Goal: Information Seeking & Learning: Learn about a topic

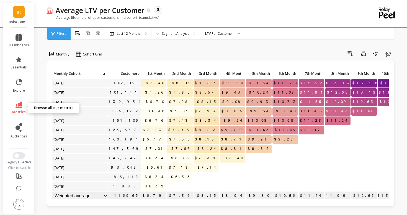
click at [17, 107] on icon at bounding box center [18, 105] width 7 height 6
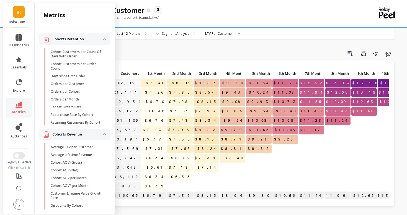
scroll to position [388, 0]
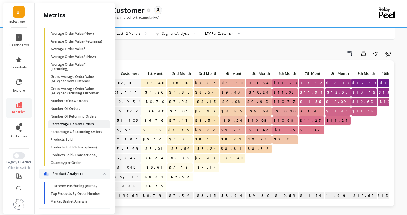
click at [59, 124] on p "Percentage Of New Orders" at bounding box center [72, 124] width 43 height 4
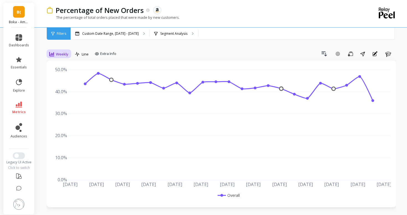
click at [55, 53] on div "Weekly" at bounding box center [58, 54] width 19 height 7
click at [57, 76] on div "Daily" at bounding box center [67, 77] width 32 height 5
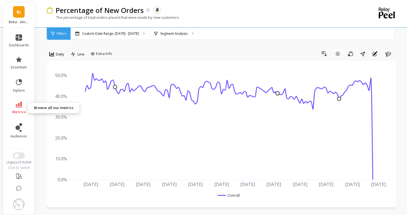
click at [12, 111] on link "metrics" at bounding box center [19, 108] width 20 height 13
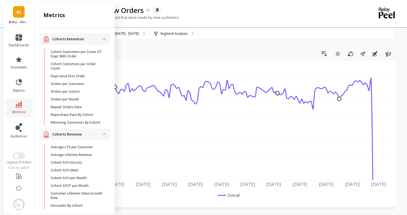
scroll to position [388, 0]
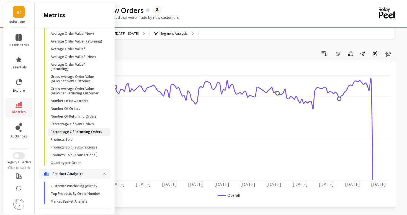
click at [68, 134] on p "Percentage Of Returning Orders" at bounding box center [76, 132] width 51 height 4
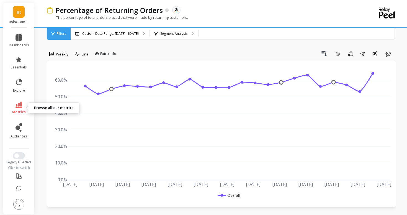
click at [18, 104] on icon at bounding box center [18, 105] width 7 height 6
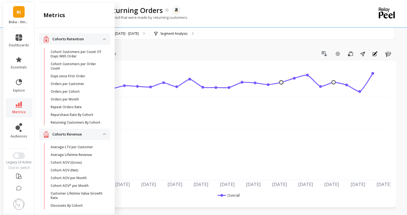
scroll to position [388, 0]
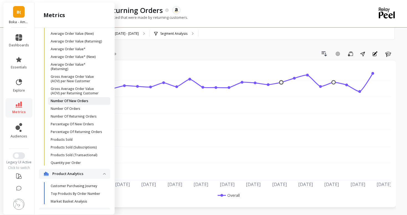
click at [74, 103] on link "Number Of New Orders" at bounding box center [79, 101] width 62 height 8
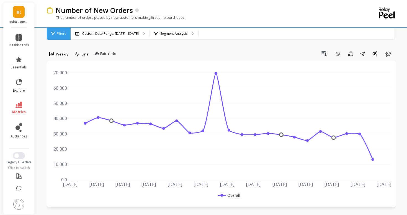
click at [54, 60] on div "option Daily, selected. Weekly" at bounding box center [58, 55] width 25 height 11
click at [54, 59] on div "Weekly" at bounding box center [59, 54] width 22 height 9
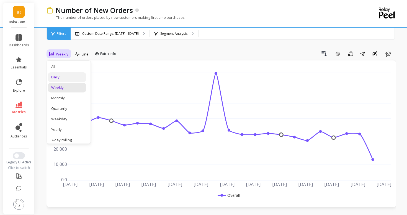
click at [59, 77] on div "Daily" at bounding box center [67, 77] width 32 height 5
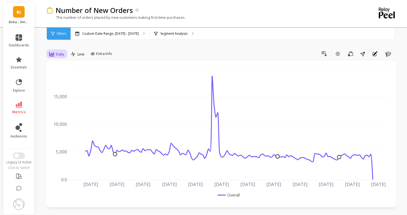
click at [56, 52] on span "Daily" at bounding box center [60, 54] width 8 height 5
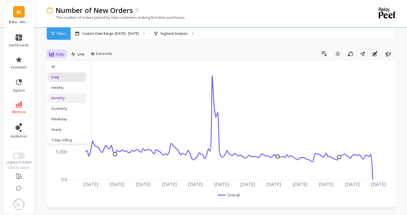
click at [62, 95] on div "Monthly" at bounding box center [67, 98] width 38 height 10
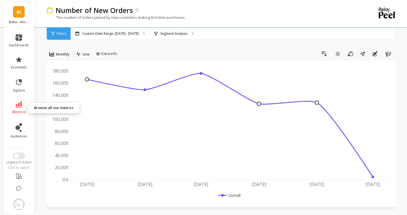
click at [21, 107] on icon at bounding box center [18, 105] width 7 height 6
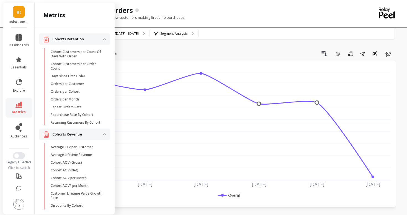
scroll to position [388, 0]
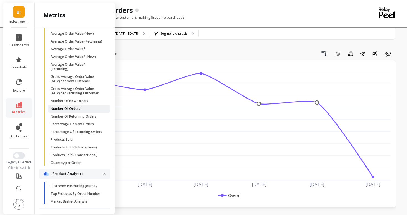
click at [63, 110] on p "Number Of Orders" at bounding box center [66, 109] width 30 height 4
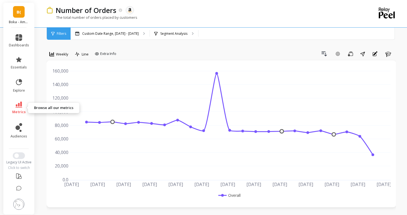
click at [16, 111] on span "metrics" at bounding box center [19, 112] width 14 height 4
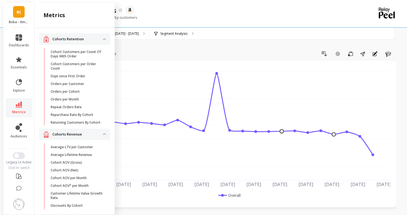
scroll to position [388, 0]
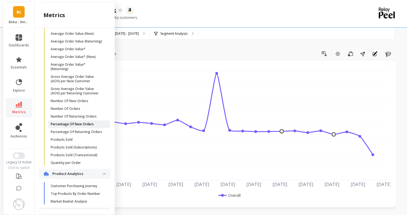
click at [75, 124] on p "Percentage Of New Orders" at bounding box center [72, 124] width 43 height 4
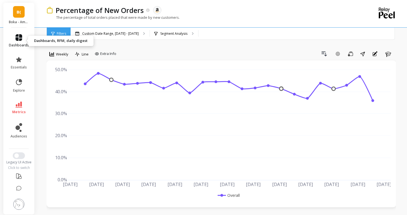
click at [24, 43] on span "dashboards" at bounding box center [19, 45] width 20 height 4
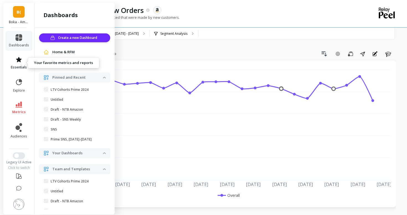
click at [13, 59] on link "essentials" at bounding box center [19, 62] width 20 height 13
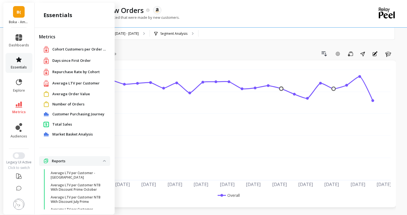
scroll to position [32, 0]
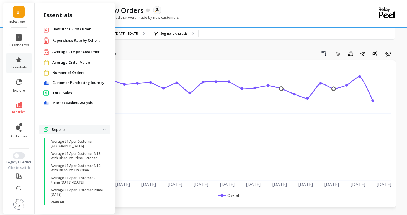
click at [64, 53] on span "Average LTV per Customer" at bounding box center [75, 52] width 47 height 6
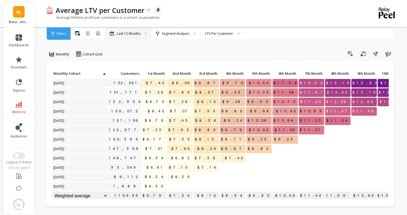
click at [128, 32] on p "Last 12 Months" at bounding box center [129, 34] width 24 height 4
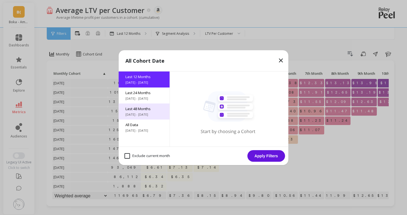
click at [136, 111] on span "Last 48 Months" at bounding box center [144, 108] width 38 height 5
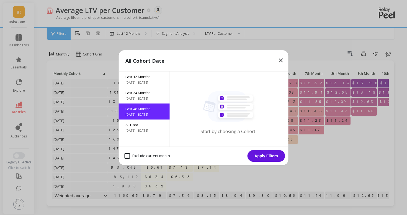
click at [257, 153] on button "Apply Filters" at bounding box center [266, 156] width 38 height 12
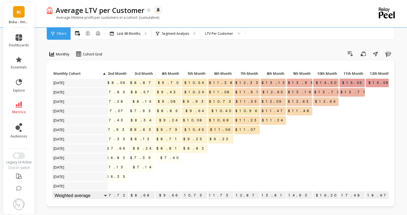
scroll to position [94, 0]
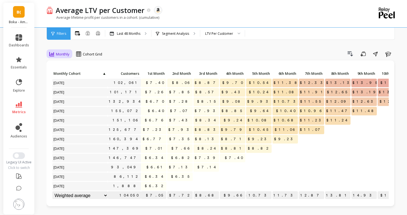
click at [64, 54] on span "Monthly" at bounding box center [63, 54] width 14 height 5
click at [61, 58] on div "Monthly" at bounding box center [60, 54] width 24 height 9
click at [16, 103] on icon at bounding box center [18, 105] width 7 height 6
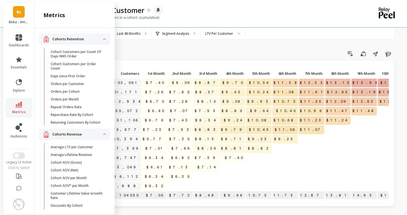
scroll to position [388, 0]
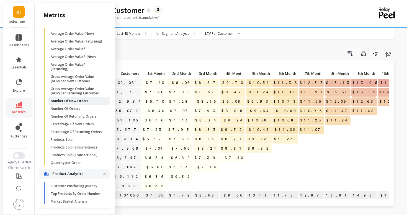
click at [64, 103] on link "Number Of New Orders" at bounding box center [79, 101] width 62 height 8
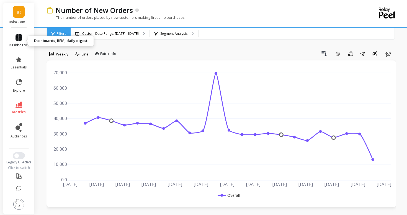
click at [19, 41] on link "dashboards" at bounding box center [19, 40] width 20 height 13
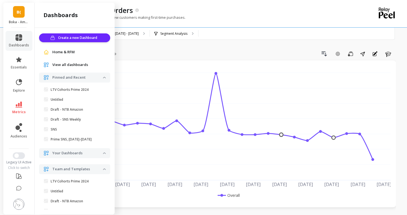
click at [51, 52] on div "Home & RFM" at bounding box center [74, 53] width 62 height 6
click at [63, 52] on span "Home & RFM" at bounding box center [63, 53] width 22 height 6
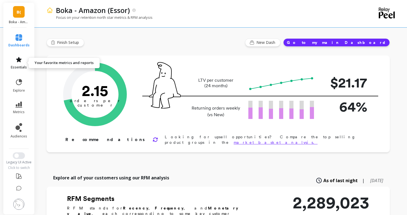
click at [14, 68] on span "essentials" at bounding box center [19, 67] width 16 height 4
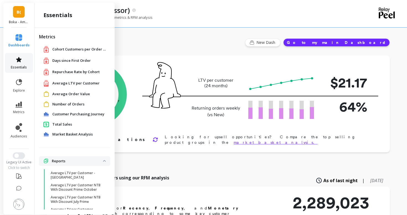
scroll to position [32, 0]
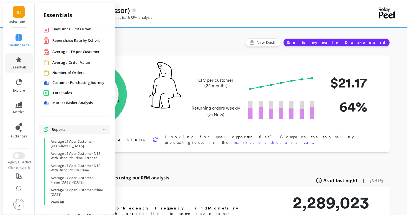
click at [66, 54] on span "Average LTV per Customer" at bounding box center [75, 52] width 47 height 6
